Goal: Task Accomplishment & Management: Use online tool/utility

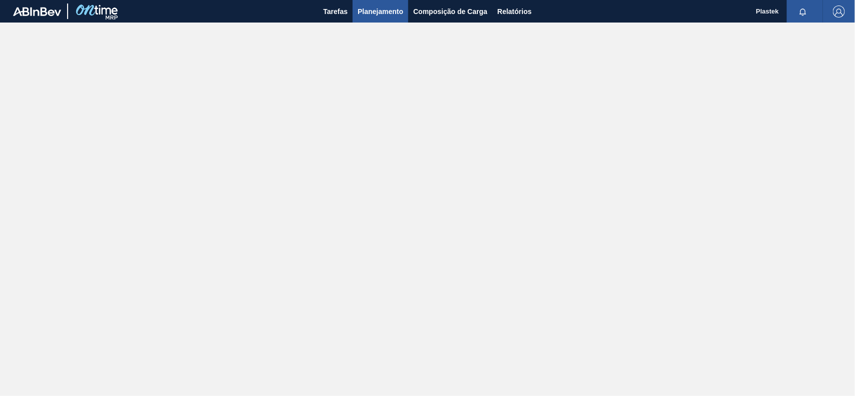
click at [378, 11] on span "Planejamento" at bounding box center [381, 12] width 46 height 12
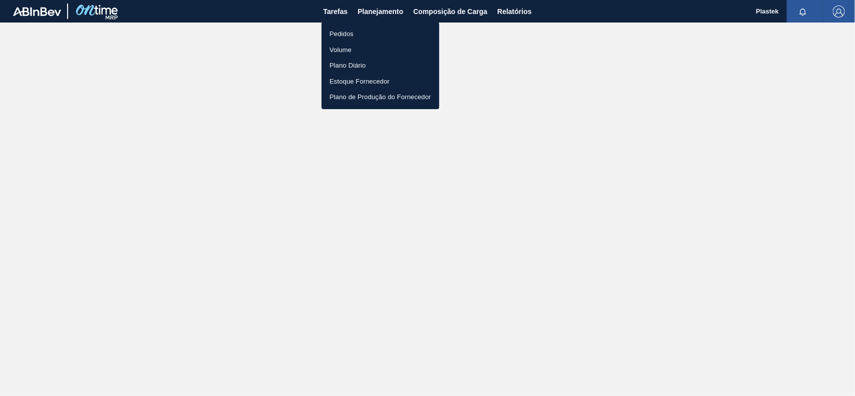
click at [352, 29] on li "Pedidos" at bounding box center [381, 34] width 118 height 16
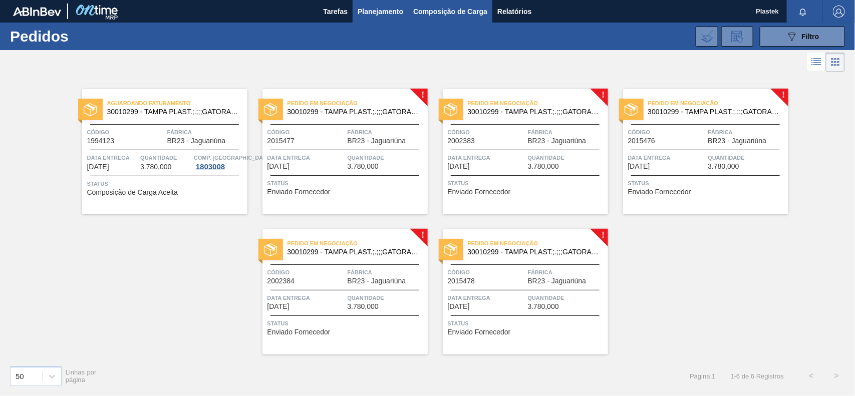
click at [422, 8] on span "Composição de Carga" at bounding box center [450, 12] width 74 height 12
